Goal: Task Accomplishment & Management: Complete application form

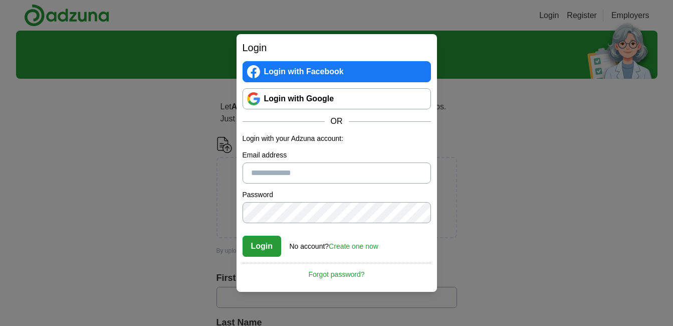
click at [313, 96] on link "Login with Google" at bounding box center [337, 98] width 189 height 21
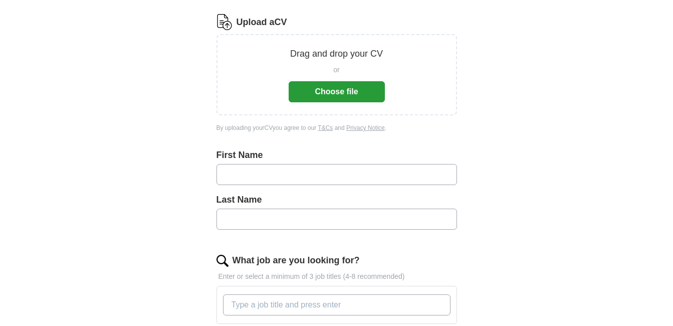
scroll to position [128, 0]
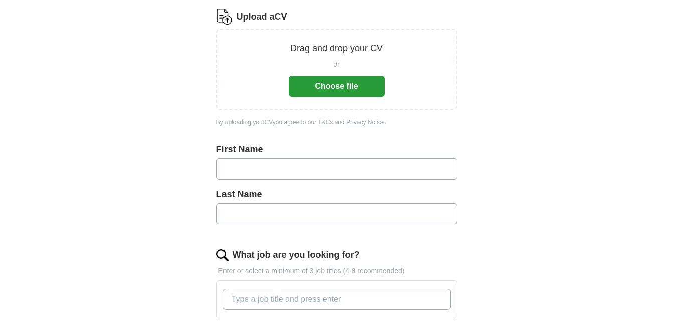
click at [335, 173] on input "text" at bounding box center [337, 168] width 241 height 21
type input "***"
click at [300, 208] on input "text" at bounding box center [337, 213] width 241 height 21
type input "*****"
click at [376, 87] on button "Choose file" at bounding box center [337, 86] width 96 height 21
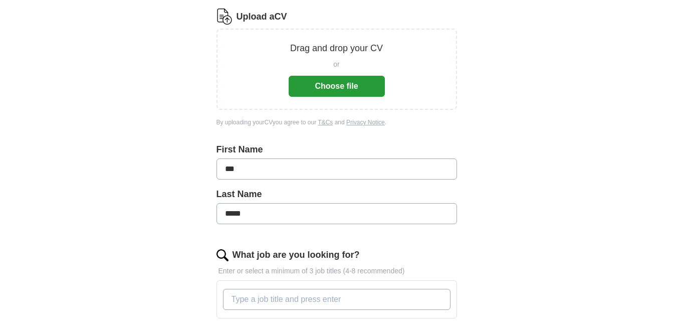
click at [332, 91] on button "Choose file" at bounding box center [337, 86] width 96 height 21
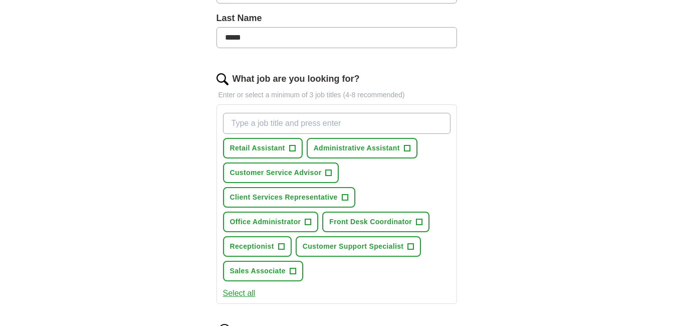
scroll to position [268, 0]
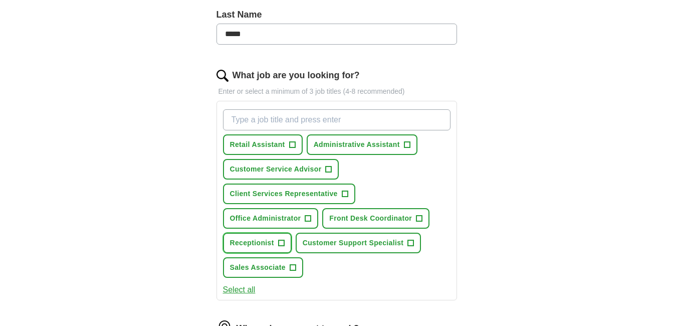
click at [269, 243] on span "Receptionist" at bounding box center [252, 243] width 44 height 11
click at [352, 246] on span "Customer Support Specialist" at bounding box center [353, 243] width 101 height 11
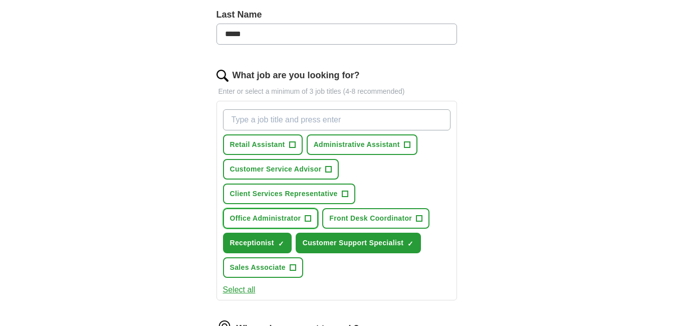
click at [297, 217] on span "Office Administrator" at bounding box center [265, 218] width 71 height 11
click at [404, 139] on button "Administrative Assistant +" at bounding box center [362, 144] width 111 height 21
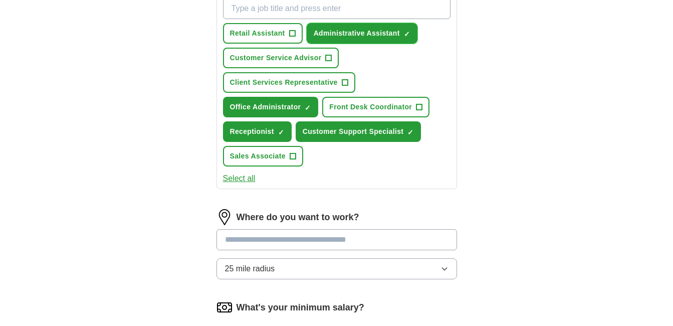
scroll to position [386, 0]
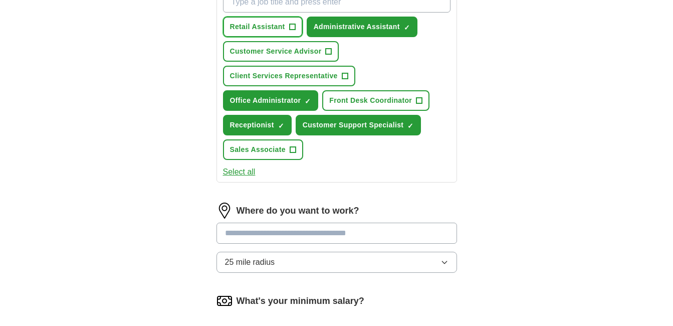
click at [272, 29] on span "Retail Assistant" at bounding box center [257, 27] width 55 height 11
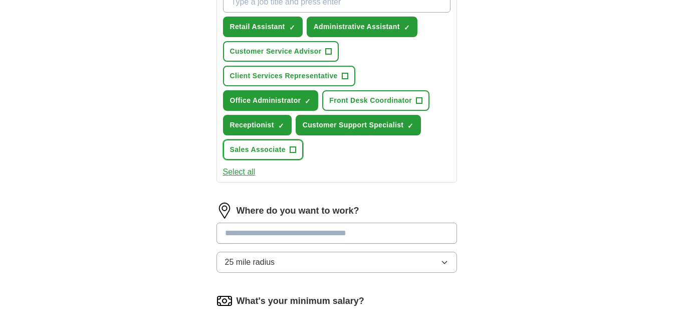
click at [290, 156] on button "Sales Associate +" at bounding box center [263, 149] width 80 height 21
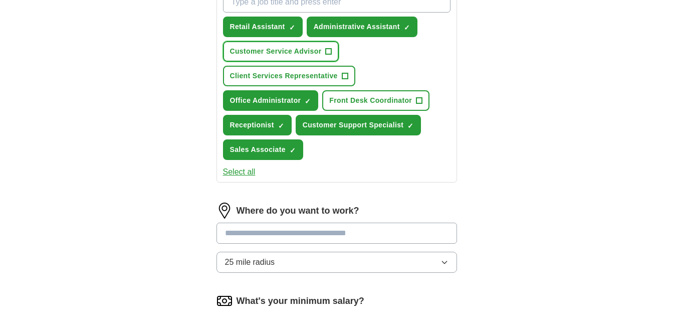
click at [303, 44] on button "Customer Service Advisor +" at bounding box center [281, 51] width 116 height 21
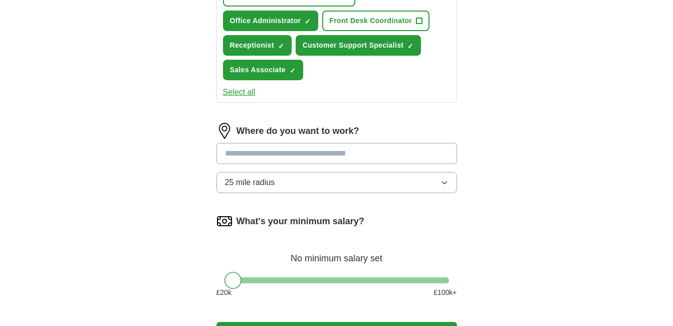
scroll to position [471, 0]
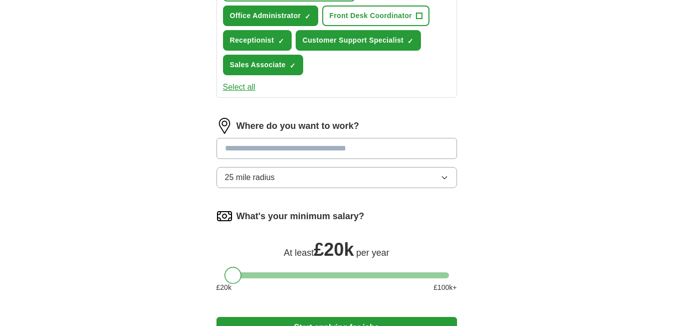
click at [229, 277] on div at bounding box center [233, 275] width 17 height 17
click at [259, 150] on input at bounding box center [337, 148] width 241 height 21
click at [286, 183] on button "25 mile radius" at bounding box center [337, 177] width 241 height 21
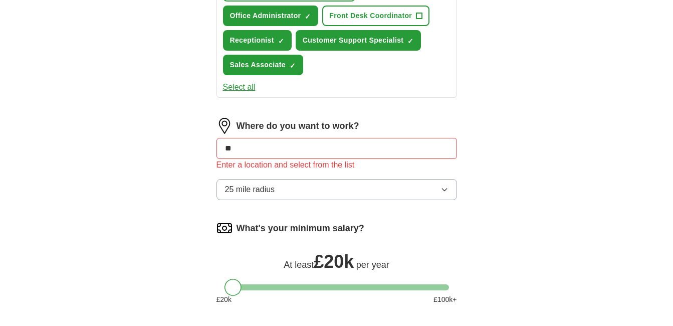
click at [271, 155] on input "**" at bounding box center [337, 148] width 241 height 21
type input "*"
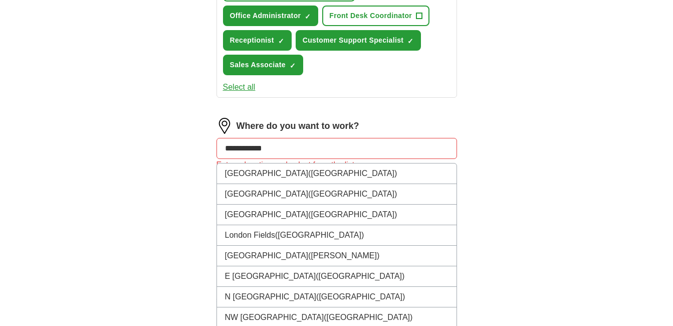
type input "**********"
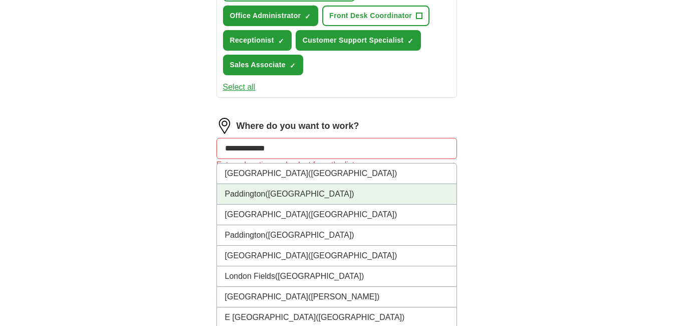
click at [270, 194] on span "(West London)" at bounding box center [309, 194] width 89 height 9
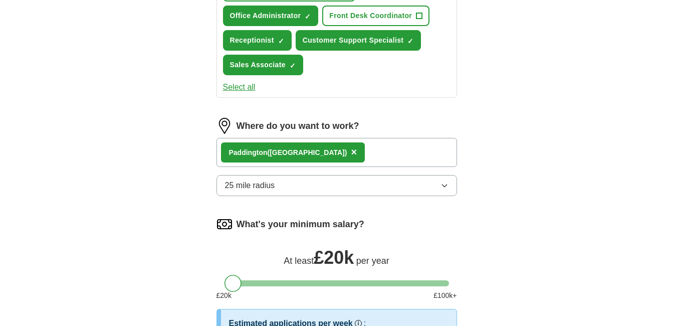
click at [292, 187] on button "25 mile radius" at bounding box center [337, 185] width 241 height 21
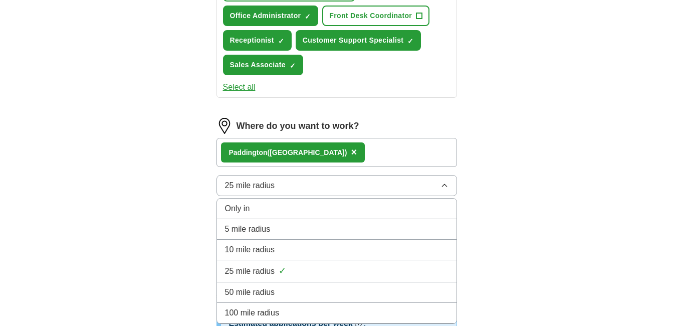
click at [285, 254] on div "10 mile radius" at bounding box center [337, 250] width 224 height 12
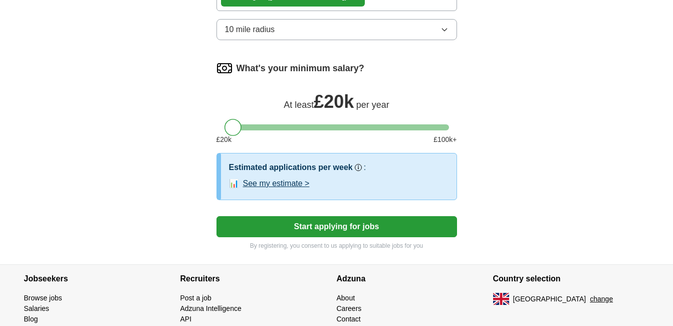
scroll to position [628, 0]
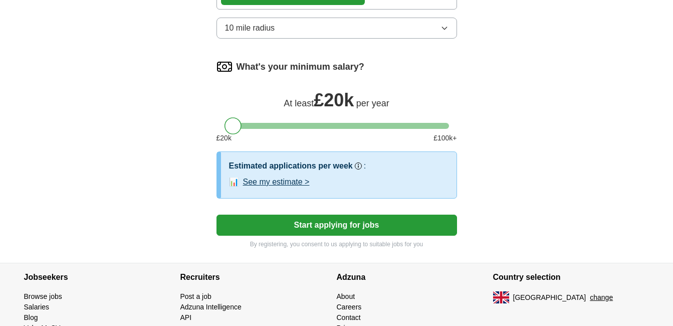
click at [338, 227] on button "Start applying for jobs" at bounding box center [337, 225] width 241 height 21
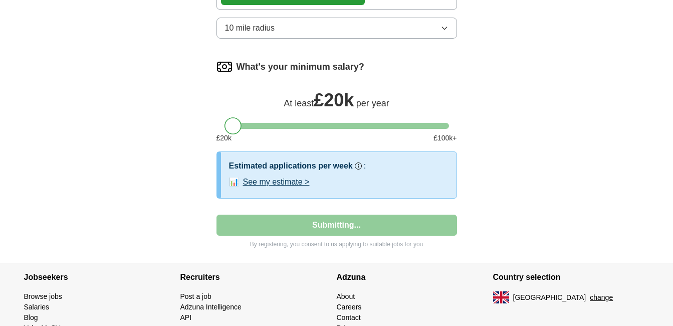
select select "**"
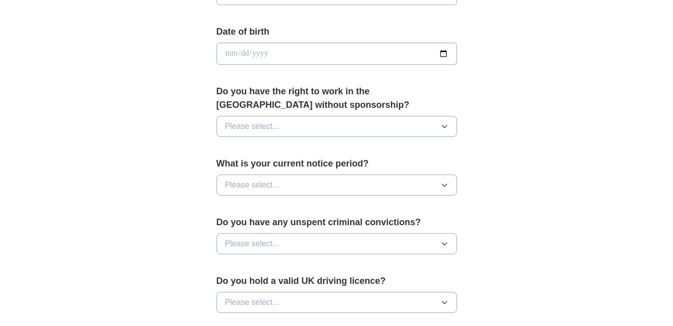
scroll to position [457, 0]
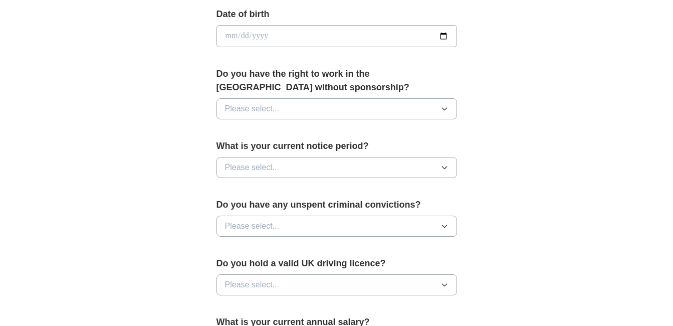
click at [385, 104] on button "Please select..." at bounding box center [337, 108] width 241 height 21
click at [308, 137] on div "Yes" at bounding box center [337, 132] width 224 height 12
click at [316, 163] on button "Please select..." at bounding box center [337, 167] width 241 height 21
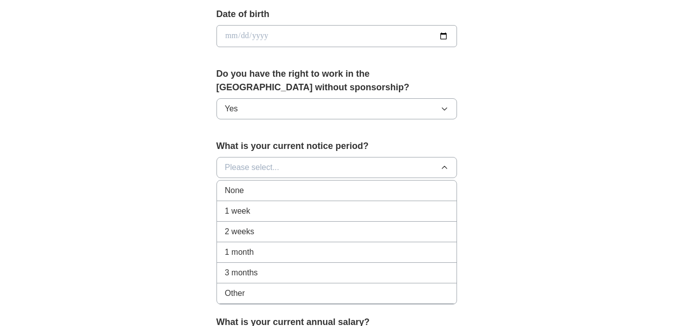
click at [293, 190] on div "None" at bounding box center [337, 191] width 224 height 12
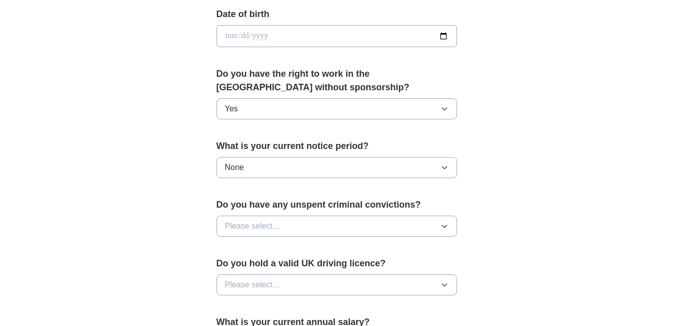
click at [413, 236] on button "Please select..." at bounding box center [337, 226] width 241 height 21
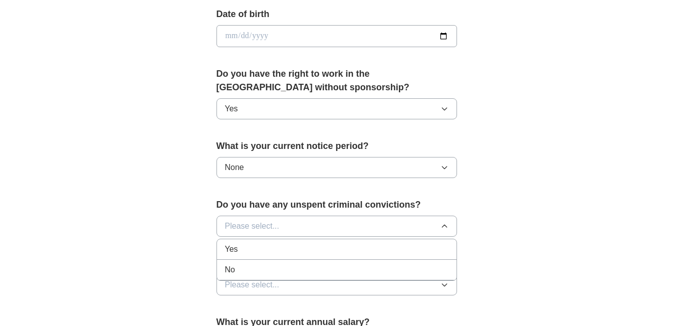
click at [290, 267] on div "No" at bounding box center [337, 270] width 224 height 12
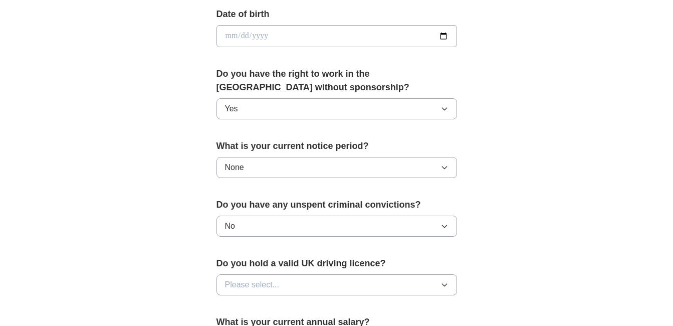
click at [430, 283] on button "Please select..." at bounding box center [337, 284] width 241 height 21
click at [323, 319] on li "No" at bounding box center [337, 328] width 240 height 21
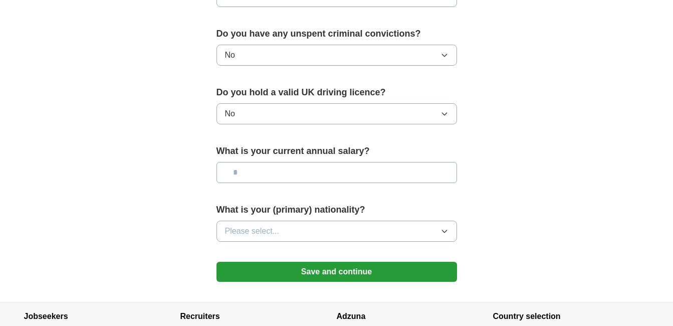
scroll to position [645, 0]
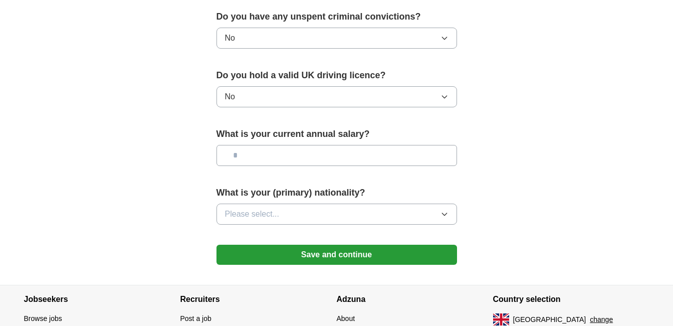
click at [381, 213] on button "Please select..." at bounding box center [337, 214] width 241 height 21
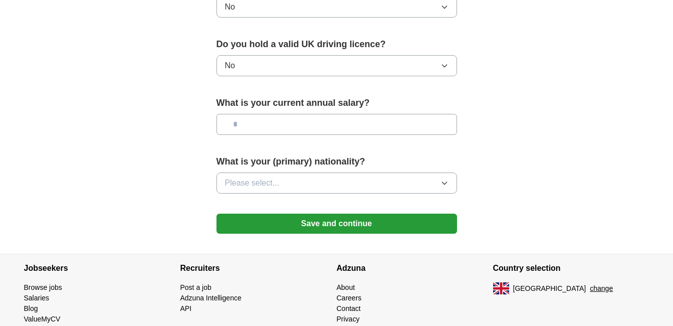
scroll to position [685, 0]
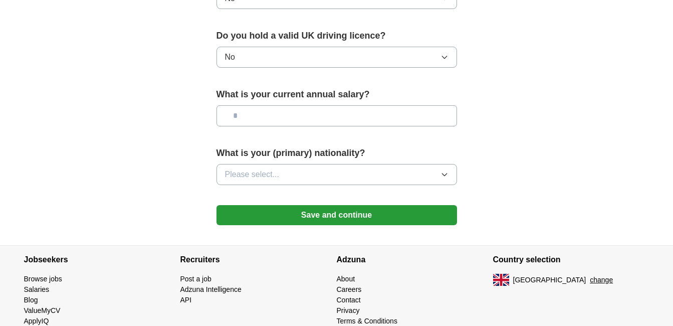
click at [415, 176] on button "Please select..." at bounding box center [337, 174] width 241 height 21
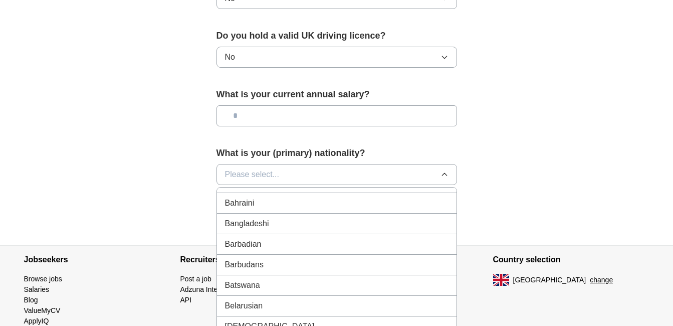
scroll to position [0, 0]
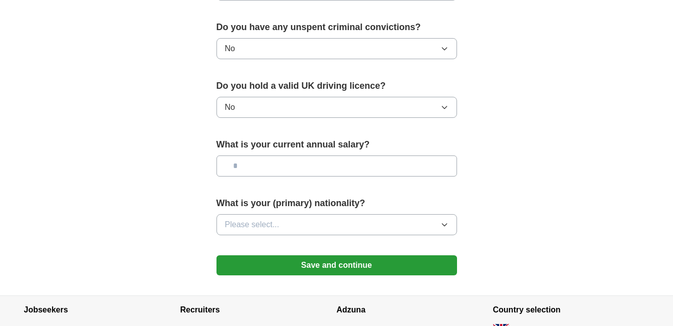
scroll to position [623, 0]
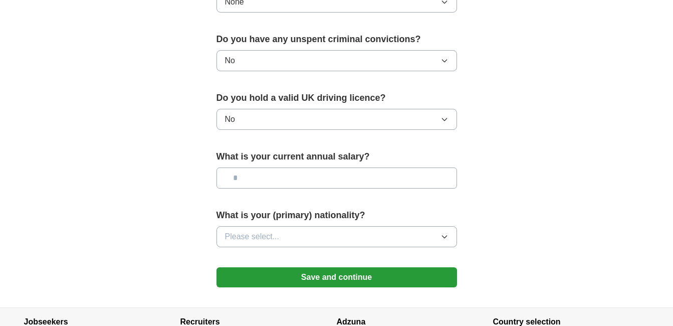
click at [348, 232] on button "Please select..." at bounding box center [337, 236] width 241 height 21
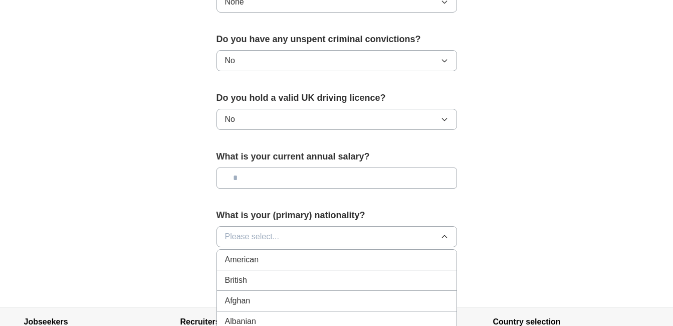
click at [307, 274] on li "British" at bounding box center [337, 280] width 240 height 21
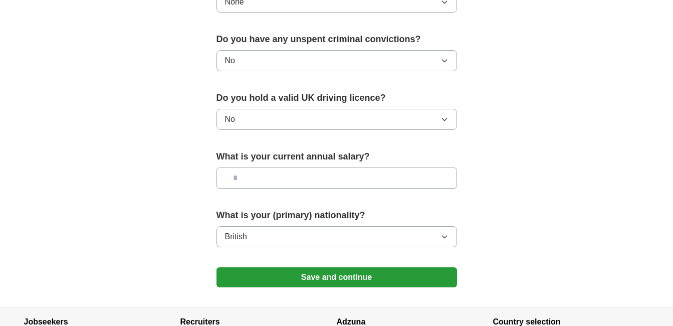
click at [430, 184] on input "text" at bounding box center [337, 177] width 241 height 21
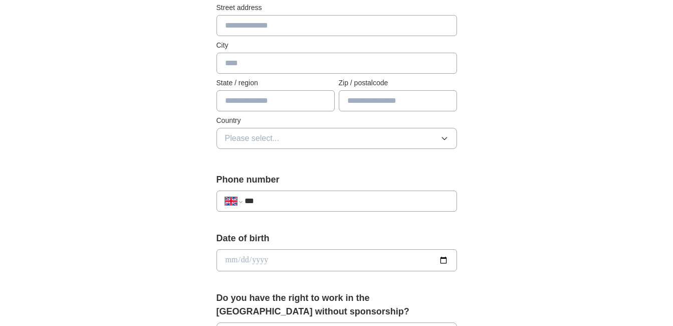
scroll to position [228, 0]
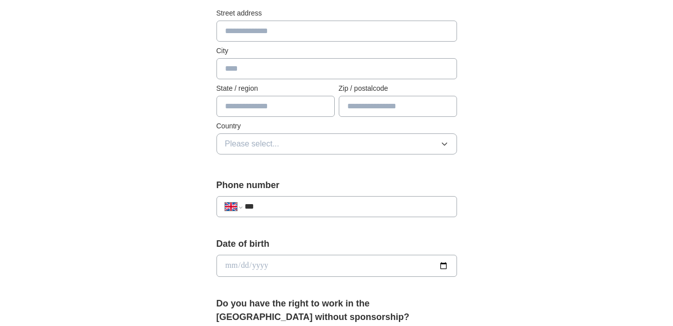
click at [306, 261] on input "date" at bounding box center [337, 266] width 241 height 22
type input "**********"
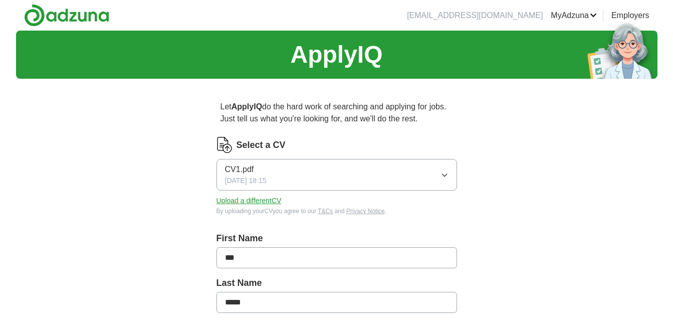
drag, startPoint x: 656, startPoint y: 98, endPoint x: 668, endPoint y: 135, distance: 38.5
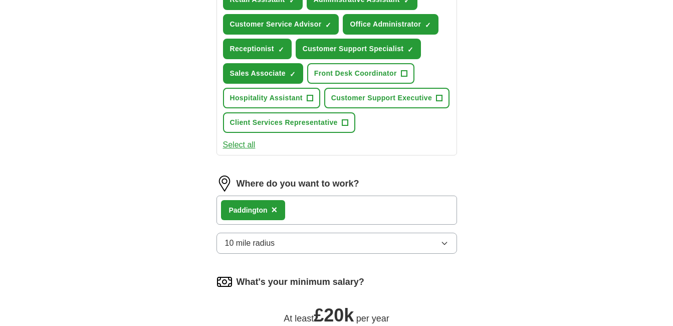
scroll to position [415, 0]
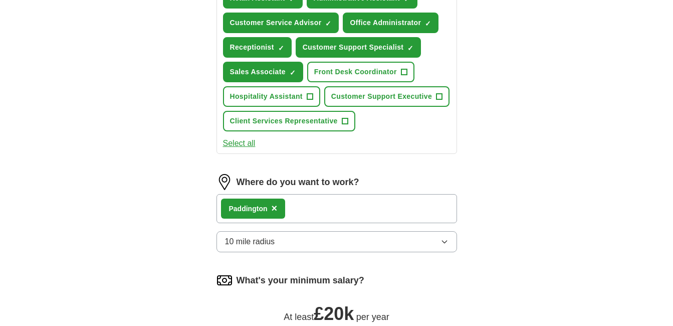
click at [441, 243] on icon "button" at bounding box center [445, 242] width 8 height 8
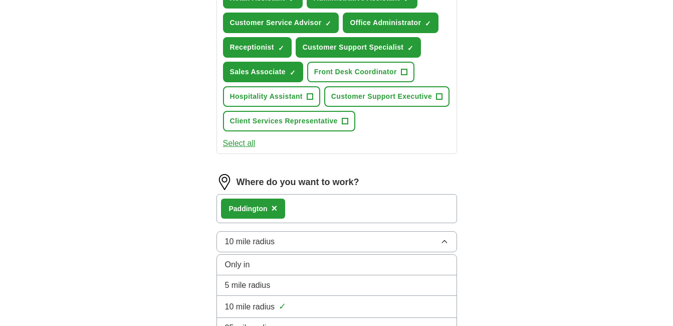
click at [382, 286] on div "5 mile radius" at bounding box center [337, 285] width 224 height 12
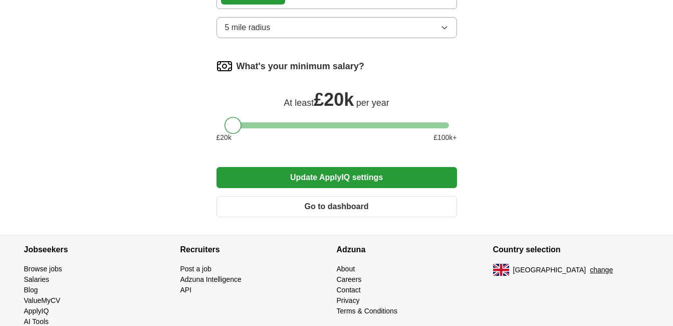
scroll to position [627, 0]
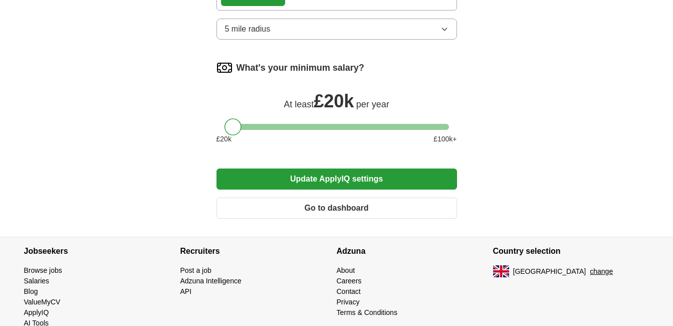
click at [381, 27] on button "5 mile radius" at bounding box center [337, 29] width 241 height 21
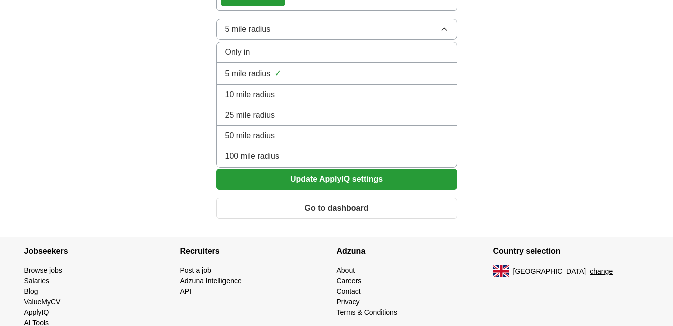
click at [443, 173] on button "Update ApplyIQ settings" at bounding box center [337, 178] width 241 height 21
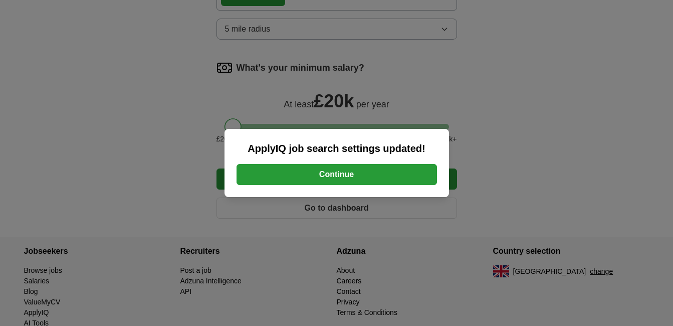
click at [421, 181] on button "Continue" at bounding box center [337, 174] width 201 height 21
